Goal: Task Accomplishment & Management: Manage account settings

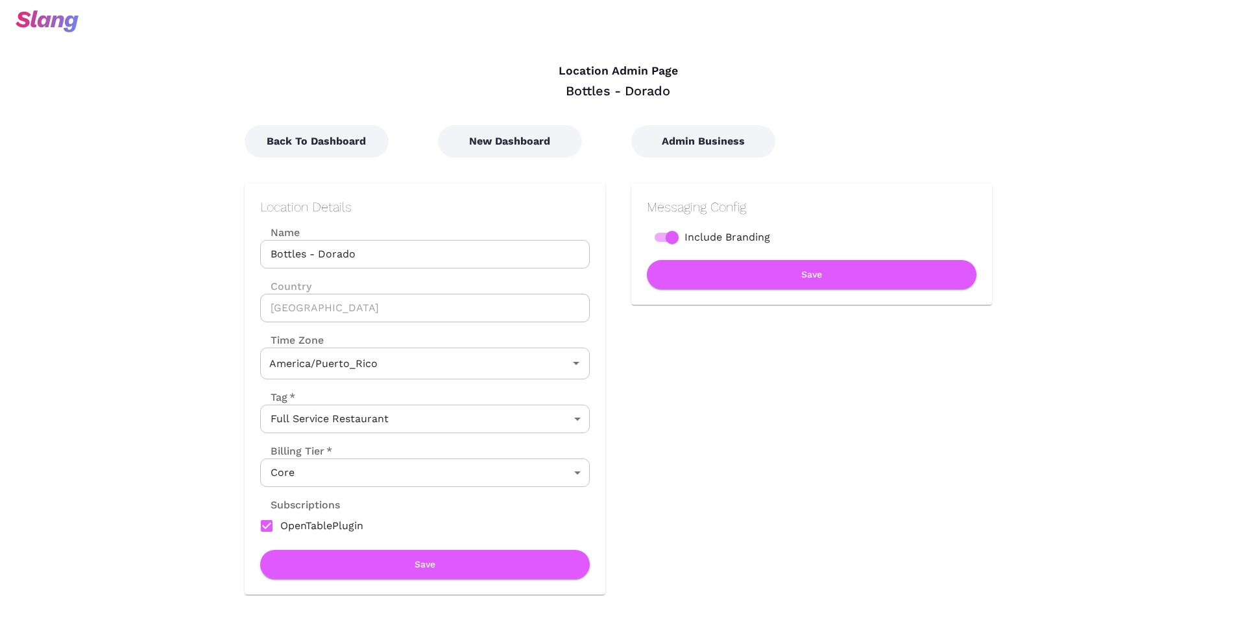
type input "[US_STATE]"
click at [699, 141] on button "Admin Business" at bounding box center [703, 141] width 144 height 32
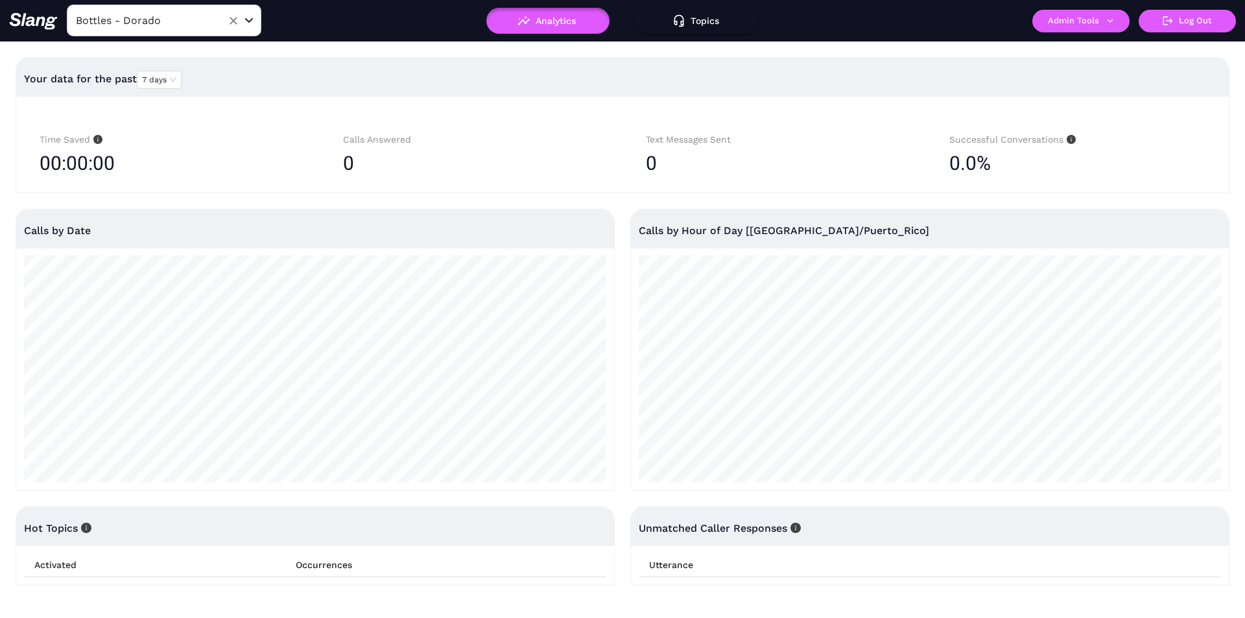
click at [171, 22] on input "Bottles - Dorado" at bounding box center [144, 20] width 143 height 20
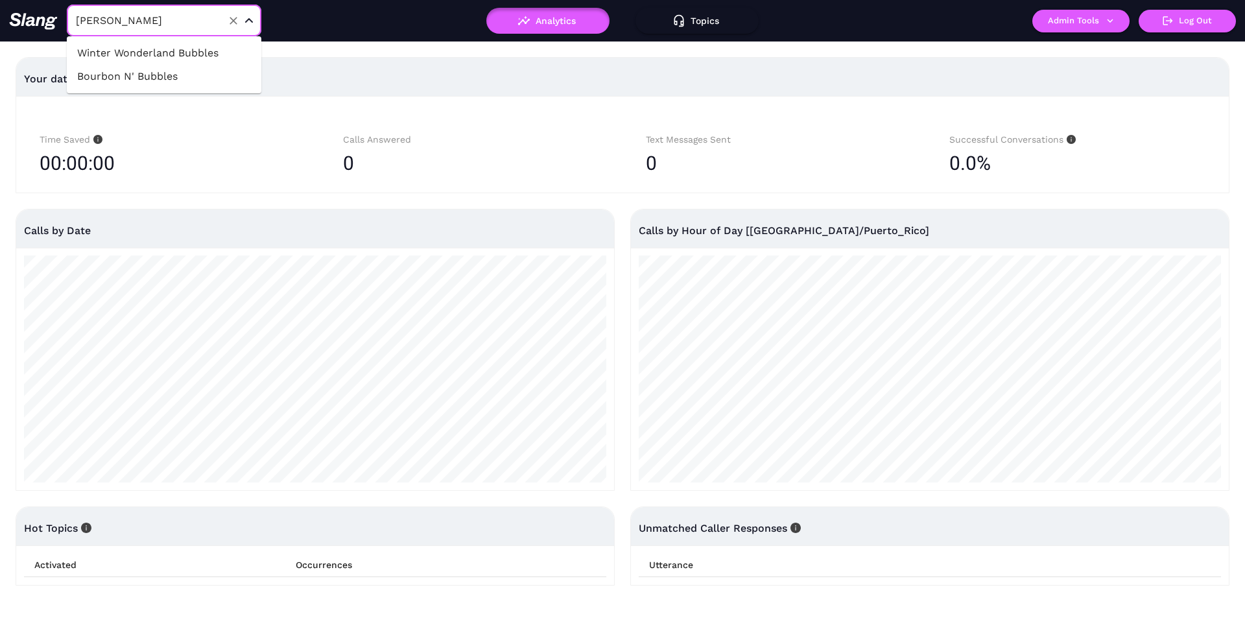
type input "bubbl"
click at [160, 86] on li "Bourbon N' Bubbles" at bounding box center [164, 76] width 195 height 23
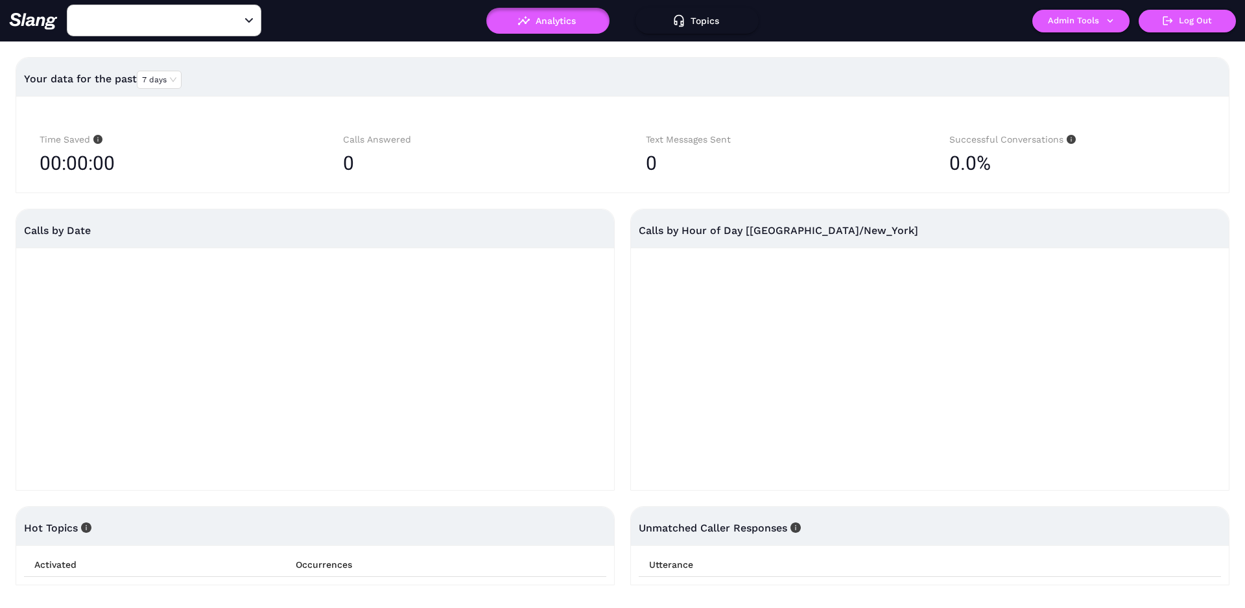
type input "Bourbon N' Bubbles"
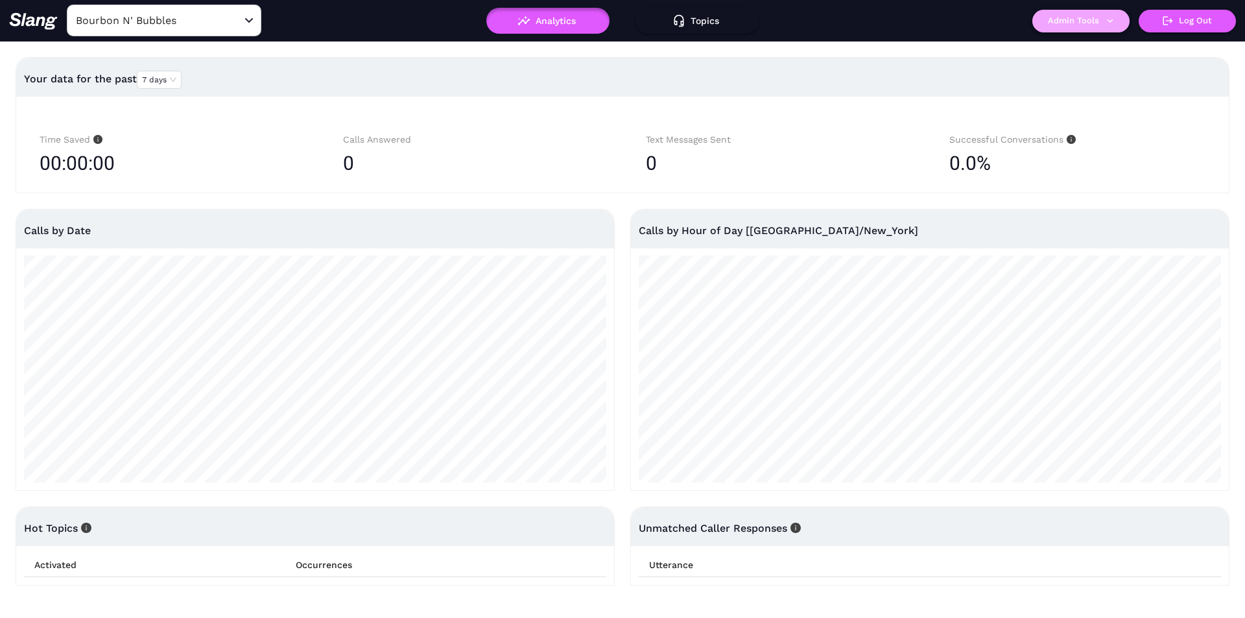
click at [1077, 16] on button "Admin Tools" at bounding box center [1081, 21] width 97 height 23
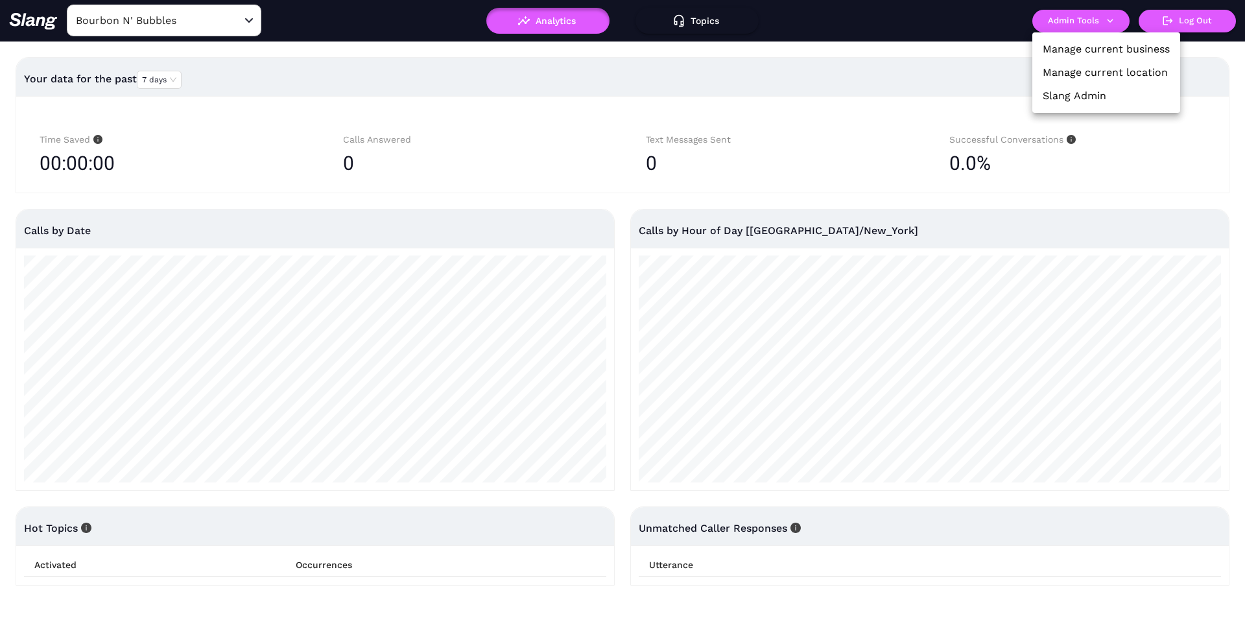
click at [1069, 51] on link "Manage current business" at bounding box center [1106, 50] width 127 height 16
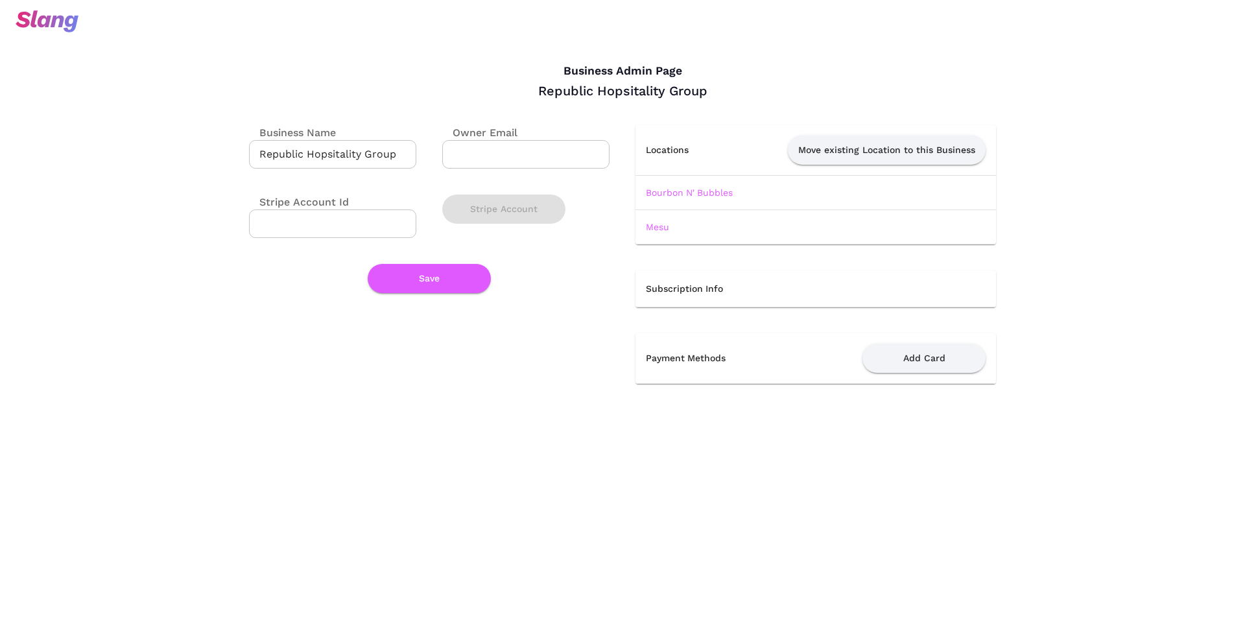
click at [349, 161] on input "Republic Hopsitality Group" at bounding box center [332, 154] width 167 height 29
click at [54, 21] on img at bounding box center [47, 21] width 63 height 22
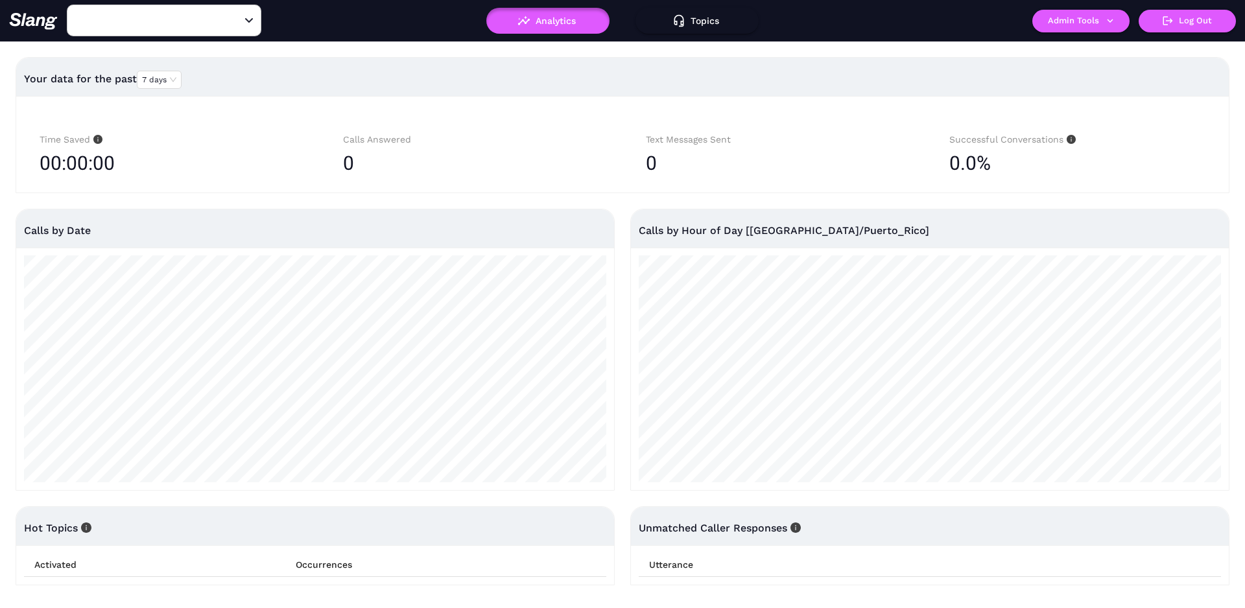
type input "Bottles - Dorado"
